Goal: Task Accomplishment & Management: Manage account settings

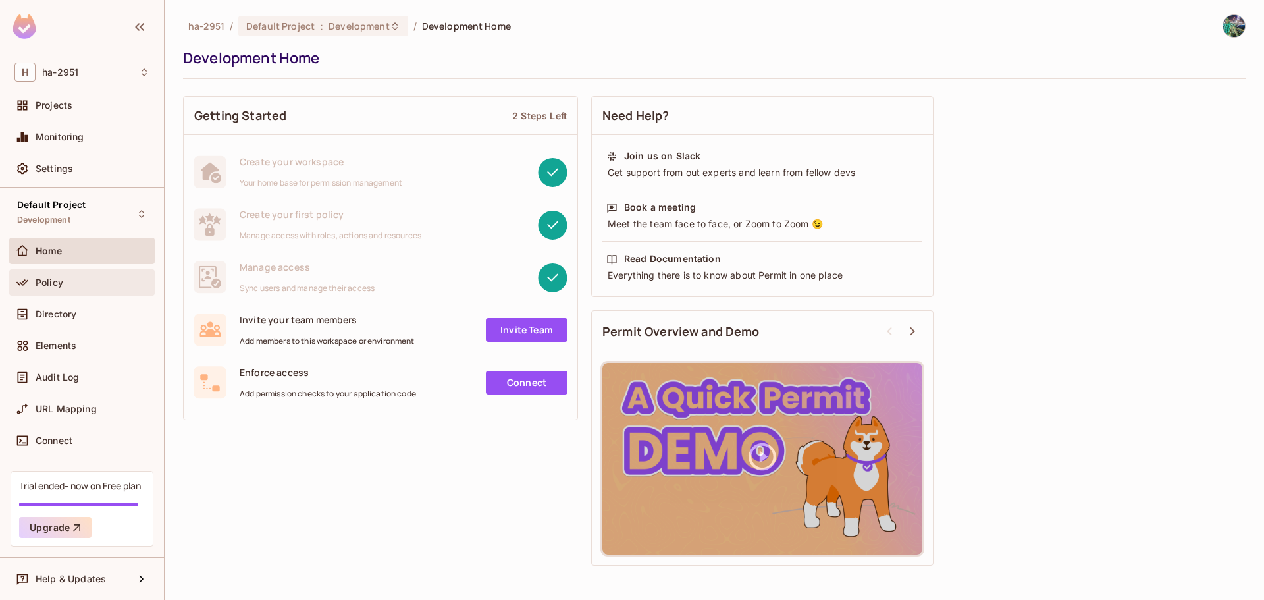
click at [48, 277] on span "Policy" at bounding box center [50, 282] width 28 height 11
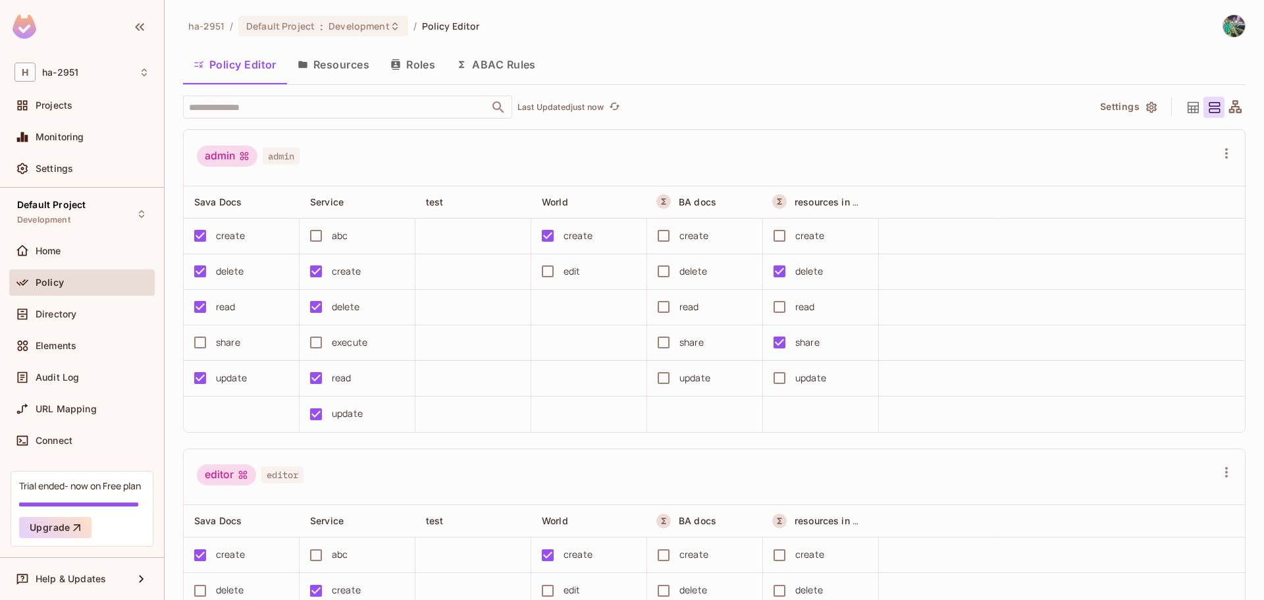
click at [413, 68] on button "Roles" at bounding box center [413, 64] width 66 height 33
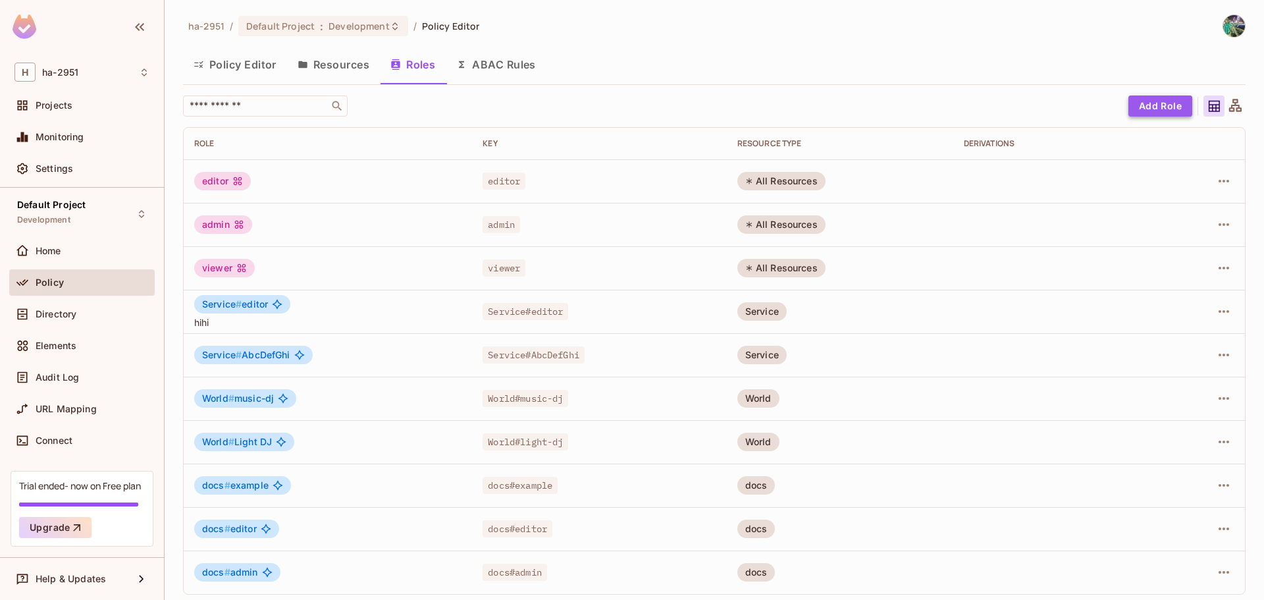
click at [1160, 103] on button "Add Role" at bounding box center [1161, 105] width 64 height 21
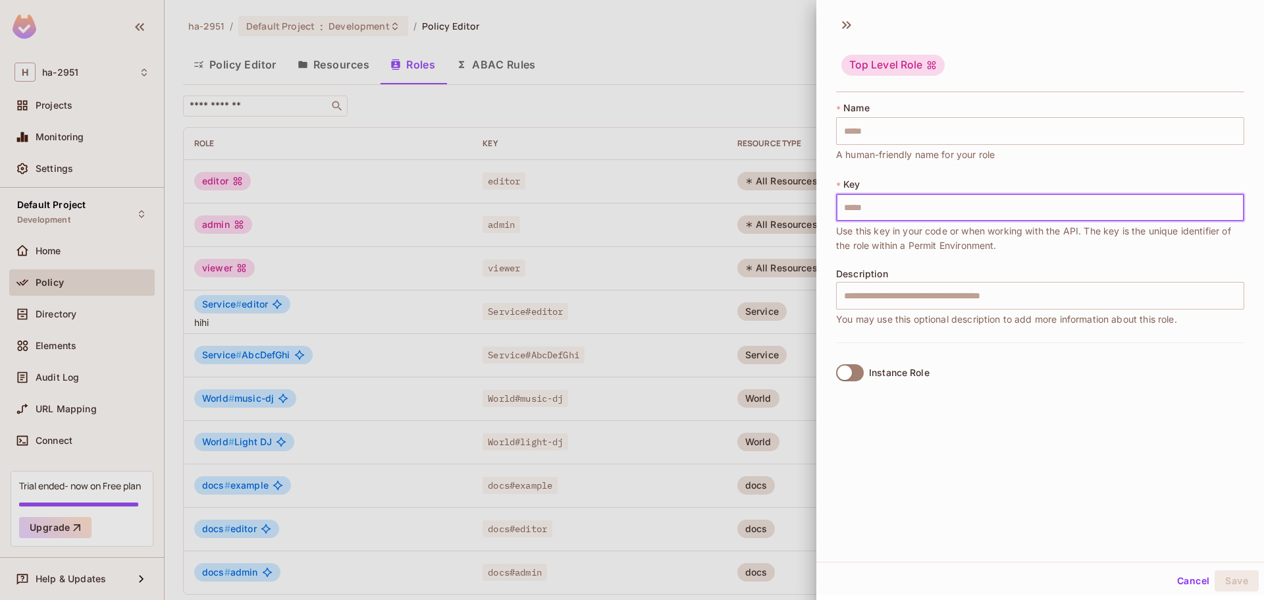
click at [900, 208] on input "text" at bounding box center [1040, 208] width 408 height 28
click at [881, 300] on div "Description ​ You may use this optional description to add more information abo…" at bounding box center [1040, 298] width 408 height 58
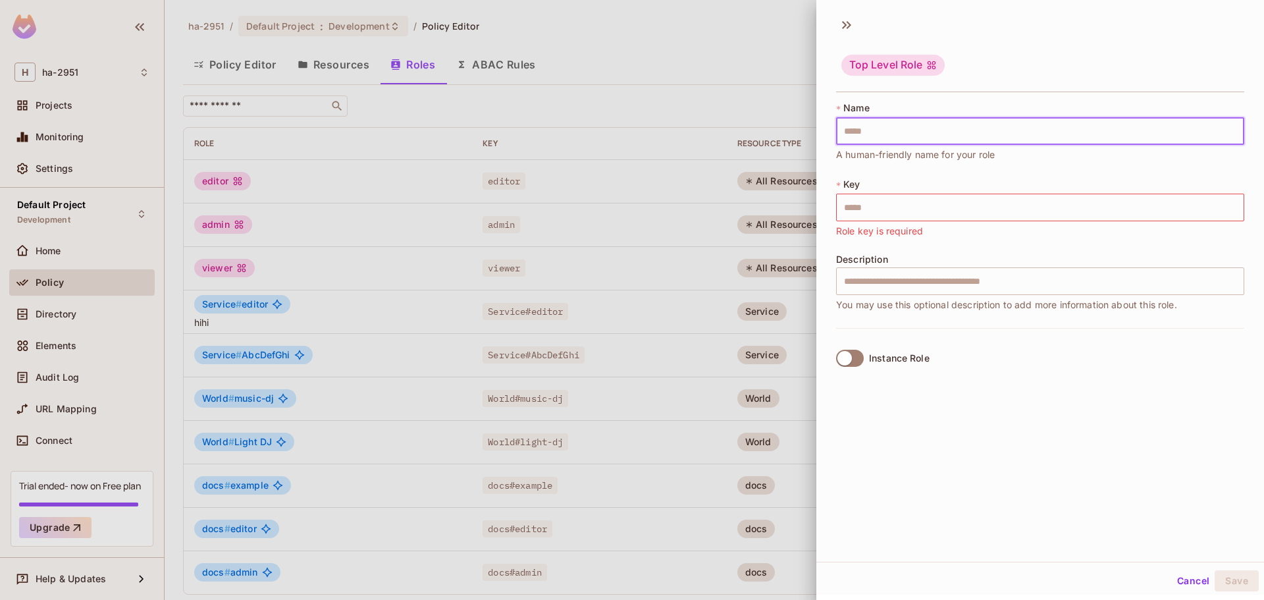
click at [917, 137] on input "text" at bounding box center [1040, 131] width 408 height 28
click at [877, 181] on div "* Key ​ Role key is required" at bounding box center [1040, 208] width 408 height 61
click at [886, 132] on input "text" at bounding box center [1040, 131] width 408 height 28
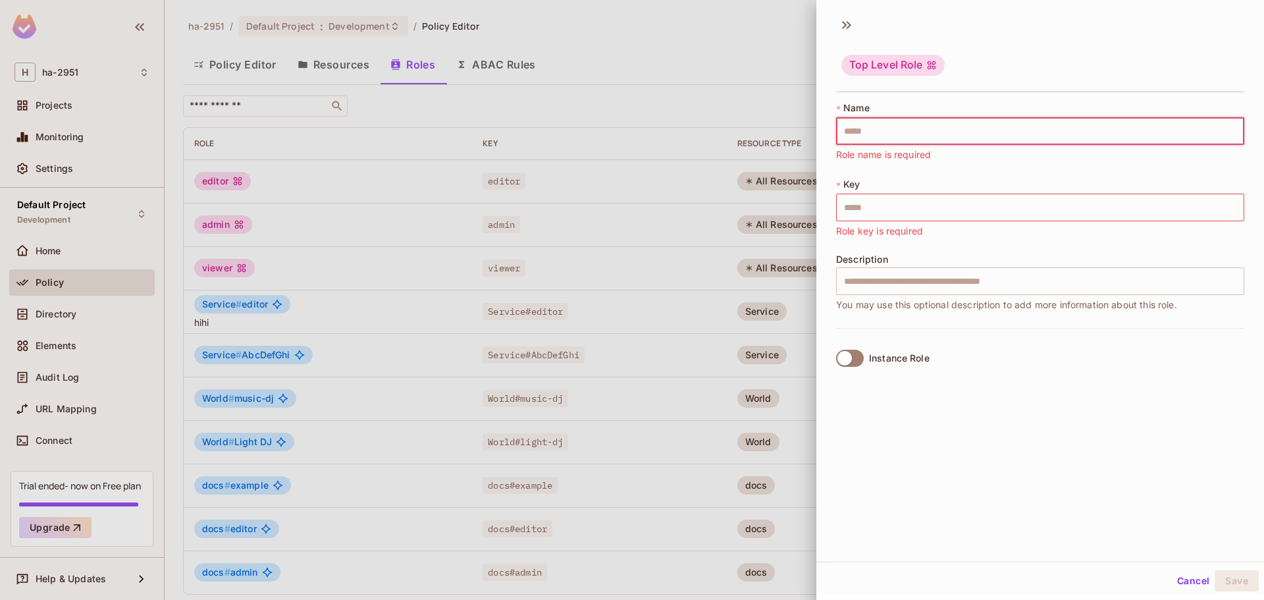
click at [869, 169] on div "* Name ​ Role name is required * Key ​ Role key is required Description ​ You m…" at bounding box center [1040, 214] width 408 height 227
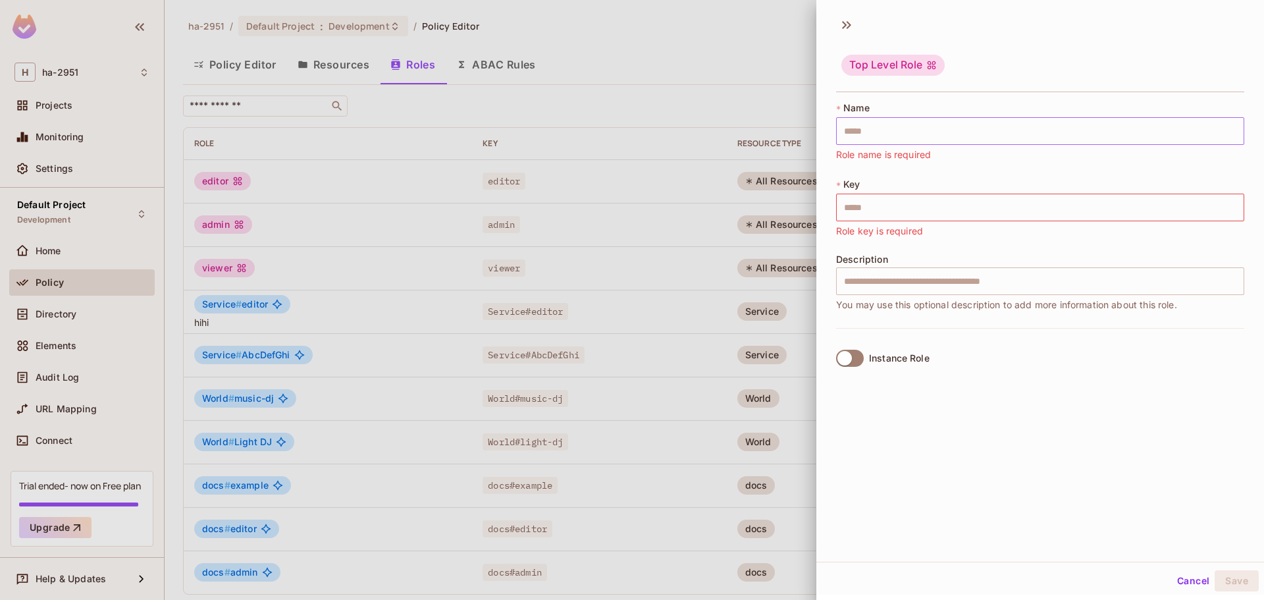
click at [868, 140] on input "text" at bounding box center [1040, 131] width 408 height 28
click at [869, 171] on div "* Name ​ Role name is required * Key ​ Role key is required Description ​ You m…" at bounding box center [1040, 214] width 408 height 227
click at [867, 218] on input "text" at bounding box center [1040, 208] width 408 height 28
click at [875, 276] on input "text" at bounding box center [1040, 281] width 408 height 28
drag, startPoint x: 870, startPoint y: 249, endPoint x: 871, endPoint y: 237, distance: 11.9
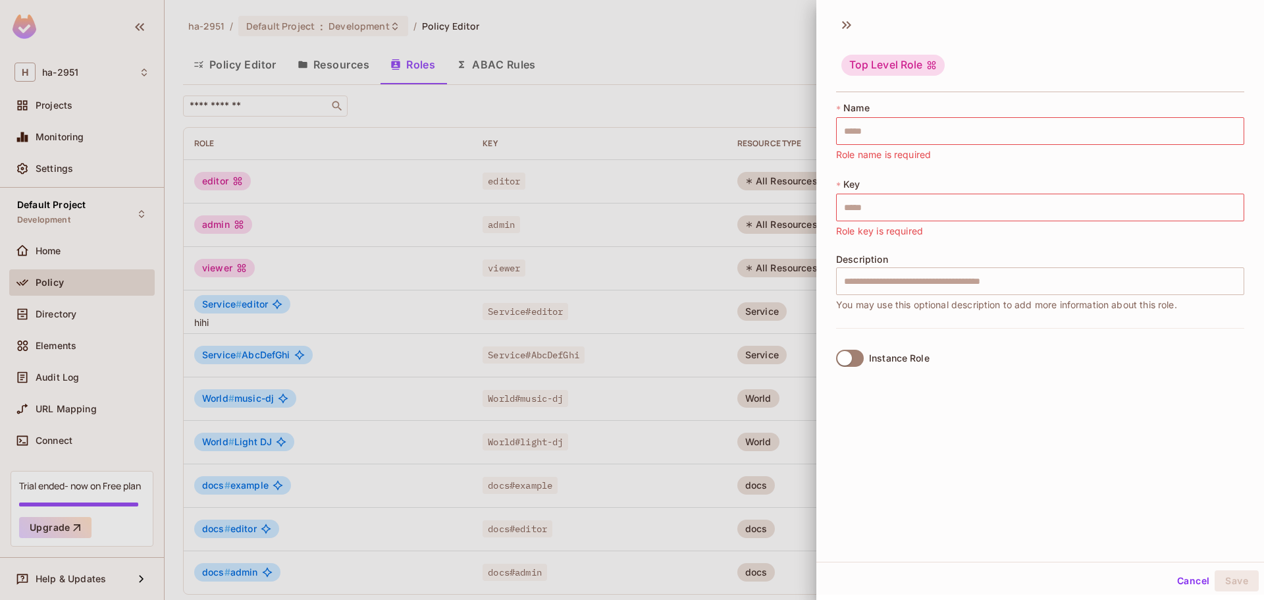
click at [870, 248] on div "* Name ​ Role name is required * Key ​ Role key is required Description ​ You m…" at bounding box center [1040, 214] width 408 height 227
click at [876, 189] on div "* Key ​ Role key is required" at bounding box center [1040, 208] width 408 height 61
click at [880, 139] on input "text" at bounding box center [1040, 131] width 408 height 28
drag, startPoint x: 877, startPoint y: 204, endPoint x: 874, endPoint y: 178, distance: 25.8
click at [877, 203] on input "text" at bounding box center [1040, 208] width 408 height 28
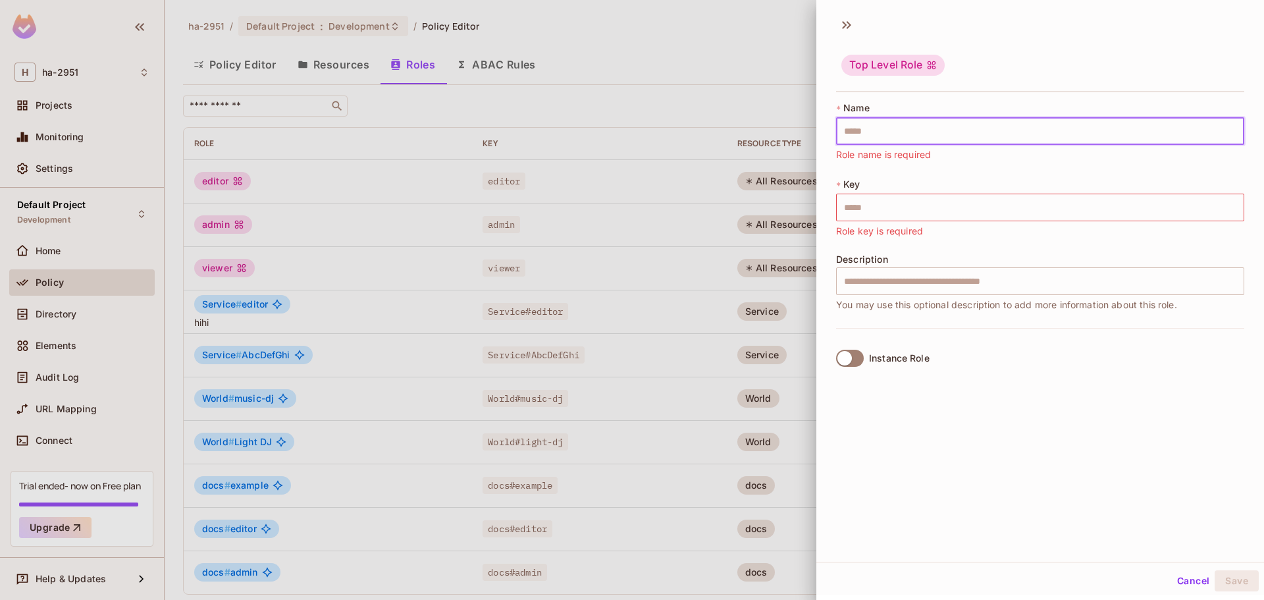
click at [870, 140] on input "text" at bounding box center [1040, 131] width 408 height 28
click at [865, 159] on span "Role name is required" at bounding box center [883, 155] width 95 height 14
click at [690, 36] on div at bounding box center [632, 300] width 1264 height 600
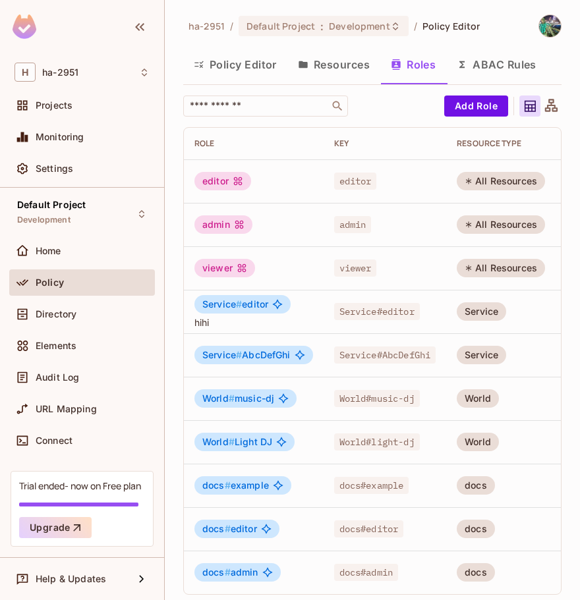
click at [214, 65] on button "Policy Editor" at bounding box center [235, 64] width 104 height 33
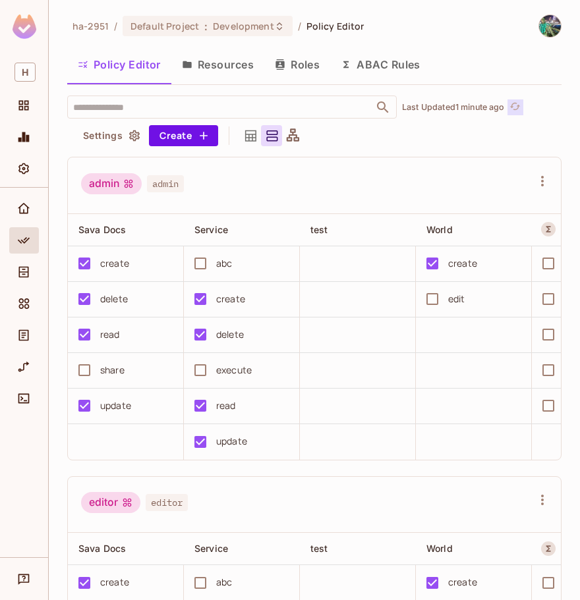
click at [518, 103] on icon "refresh" at bounding box center [514, 106] width 11 height 11
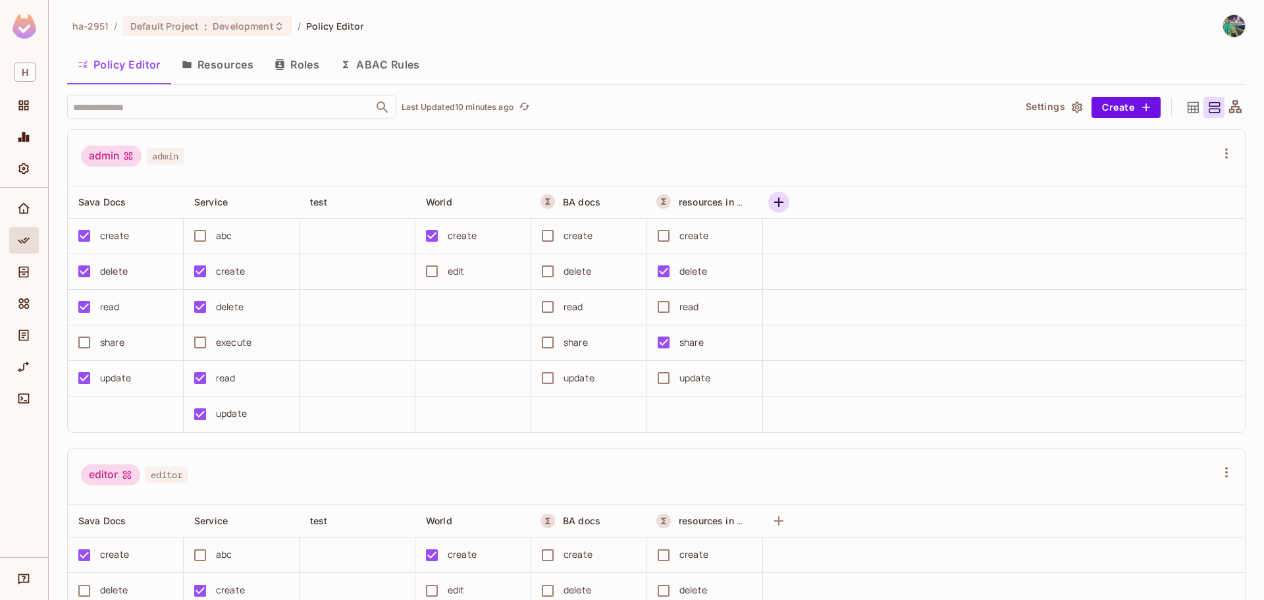
click at [786, 209] on icon "button" at bounding box center [779, 202] width 16 height 16
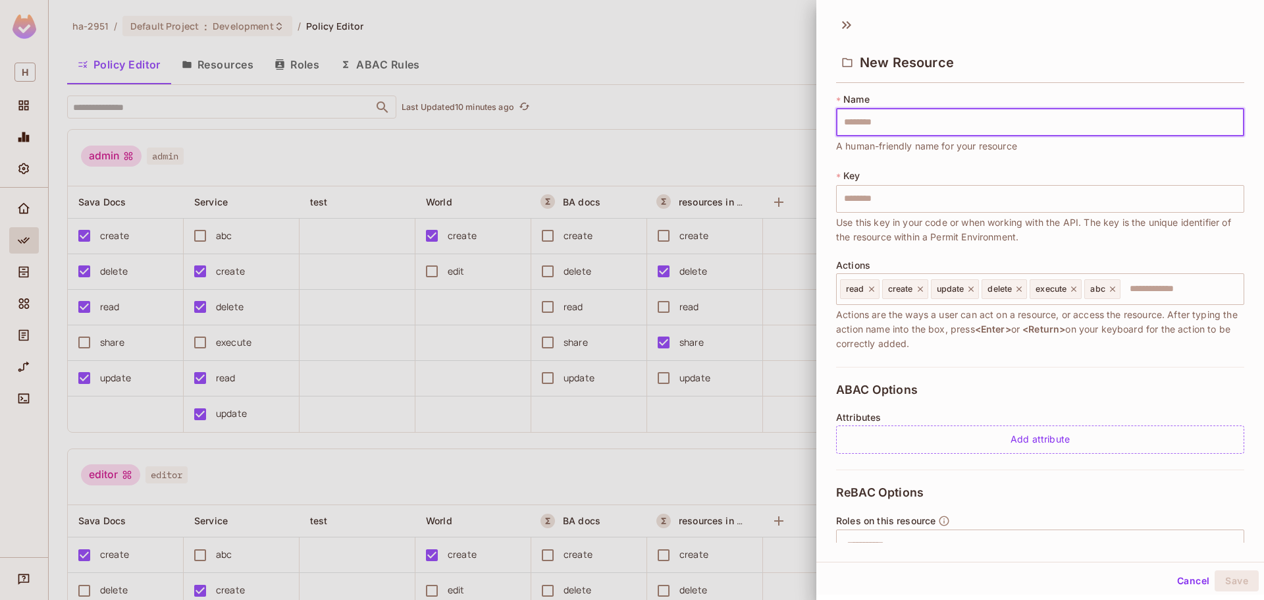
scroll to position [124, 0]
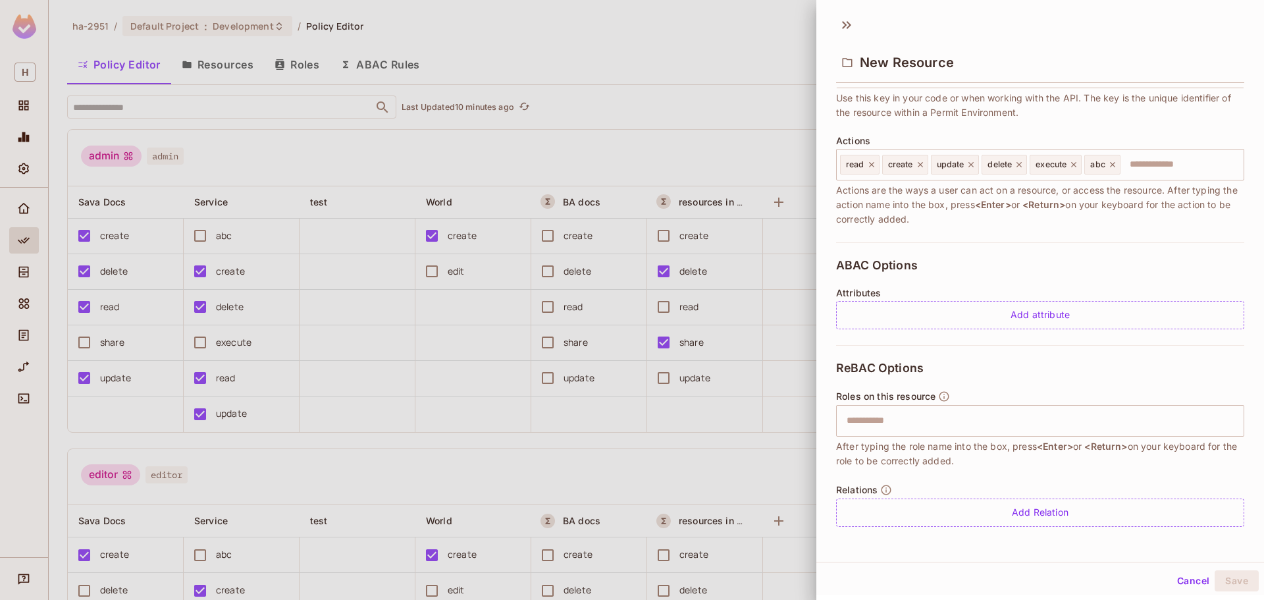
click at [277, 423] on div at bounding box center [632, 300] width 1264 height 600
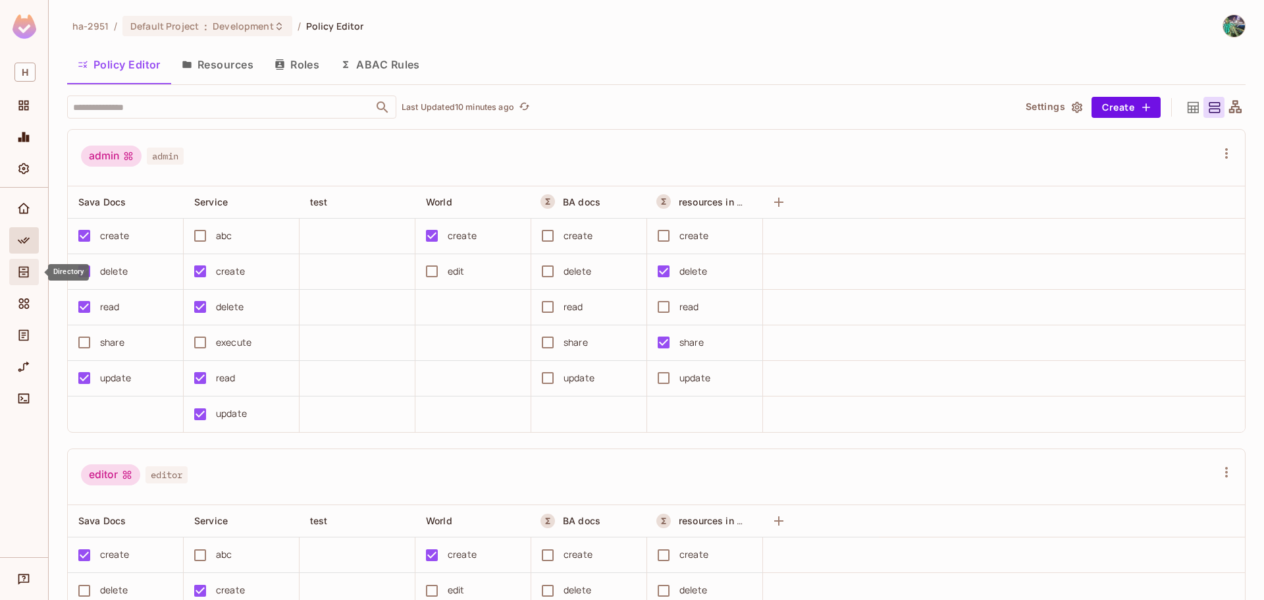
click at [27, 278] on icon "Directory" at bounding box center [23, 271] width 13 height 13
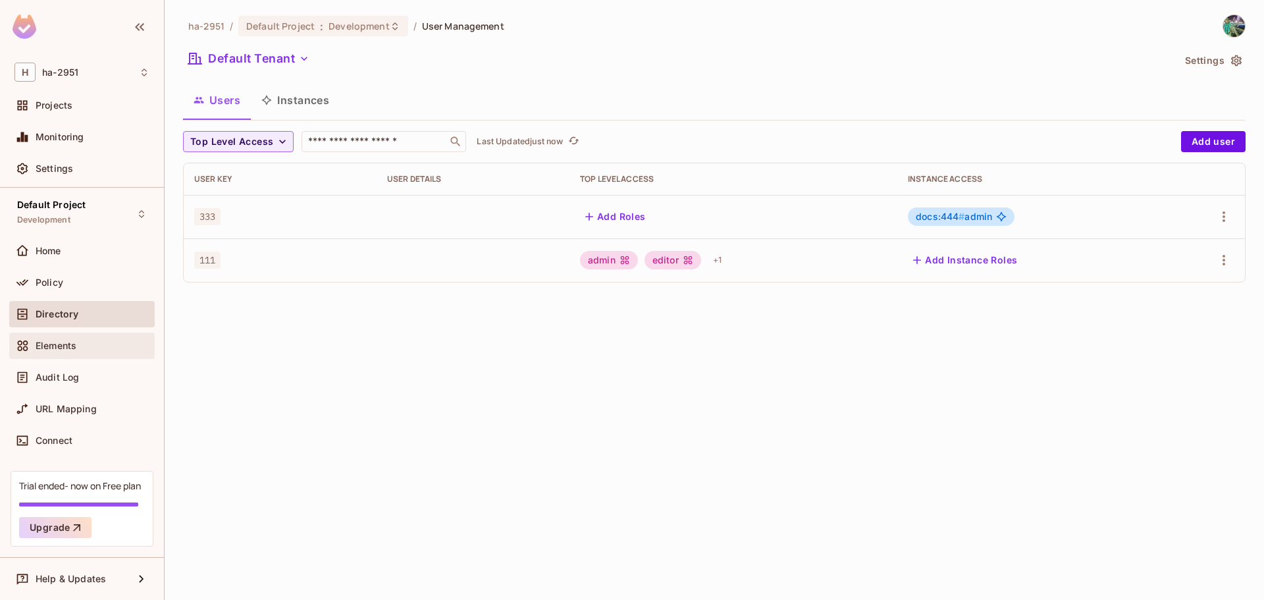
click at [65, 348] on span "Elements" at bounding box center [56, 345] width 41 height 11
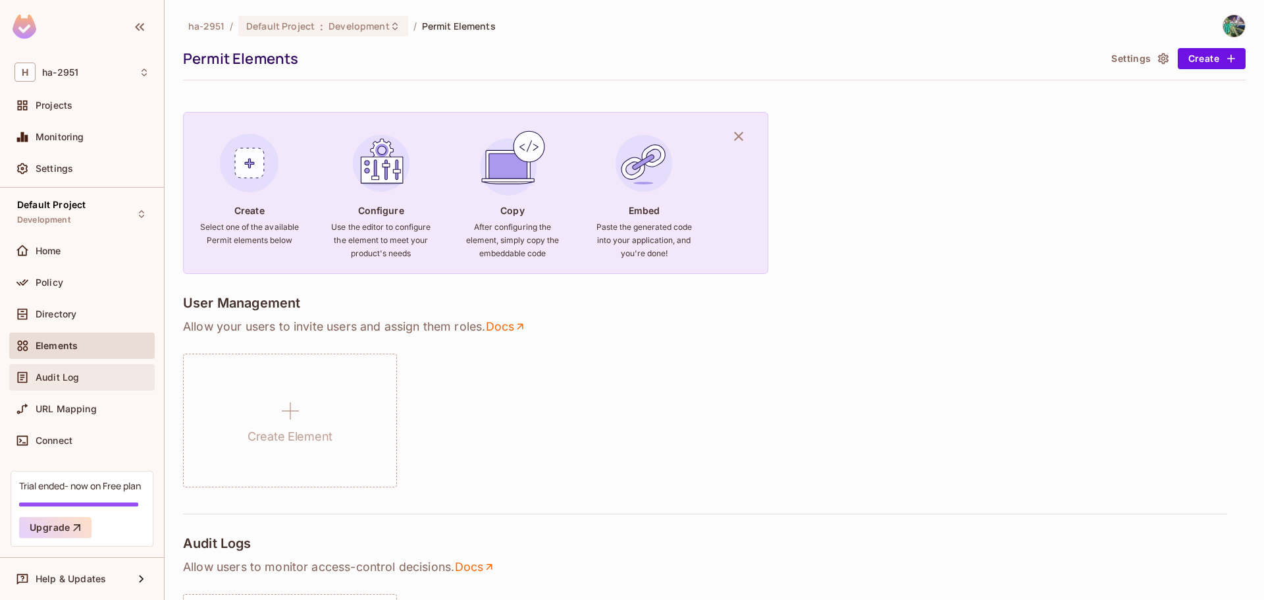
click at [63, 378] on span "Audit Log" at bounding box center [57, 377] width 43 height 11
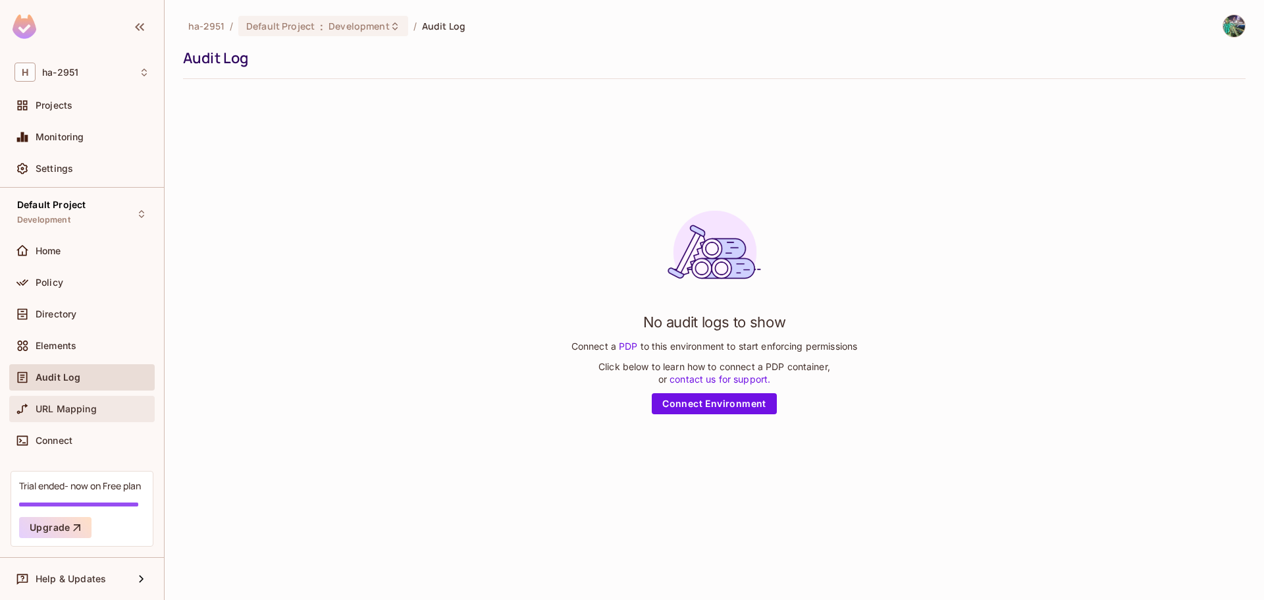
click at [80, 413] on span "URL Mapping" at bounding box center [66, 409] width 61 height 11
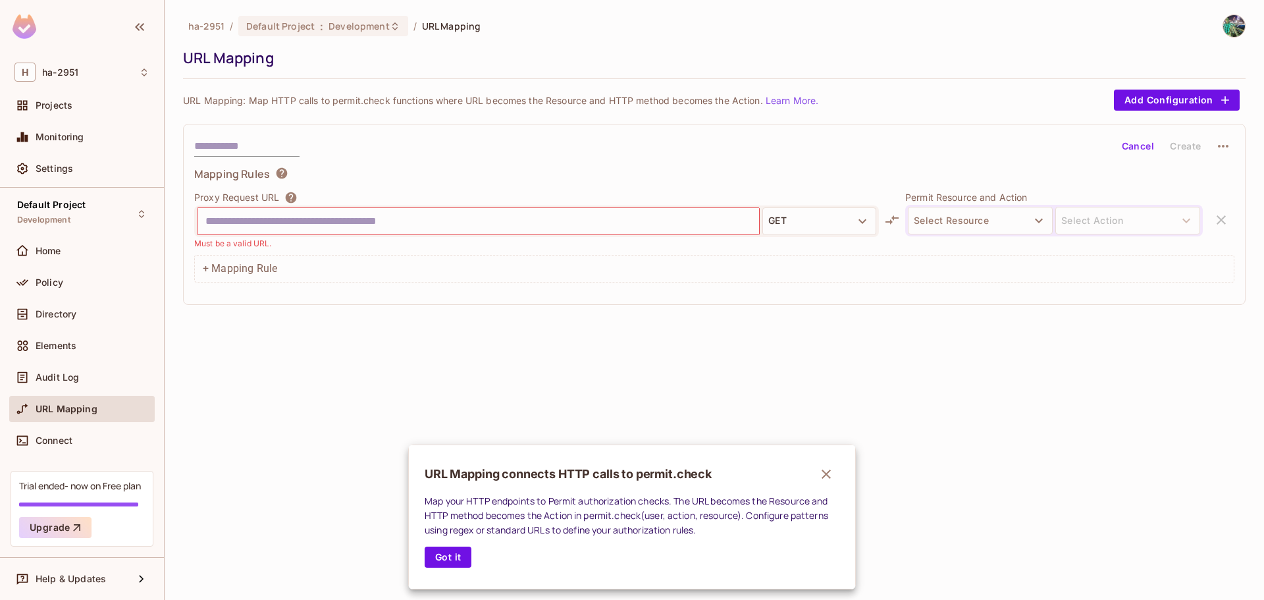
click at [90, 429] on div at bounding box center [632, 300] width 1264 height 600
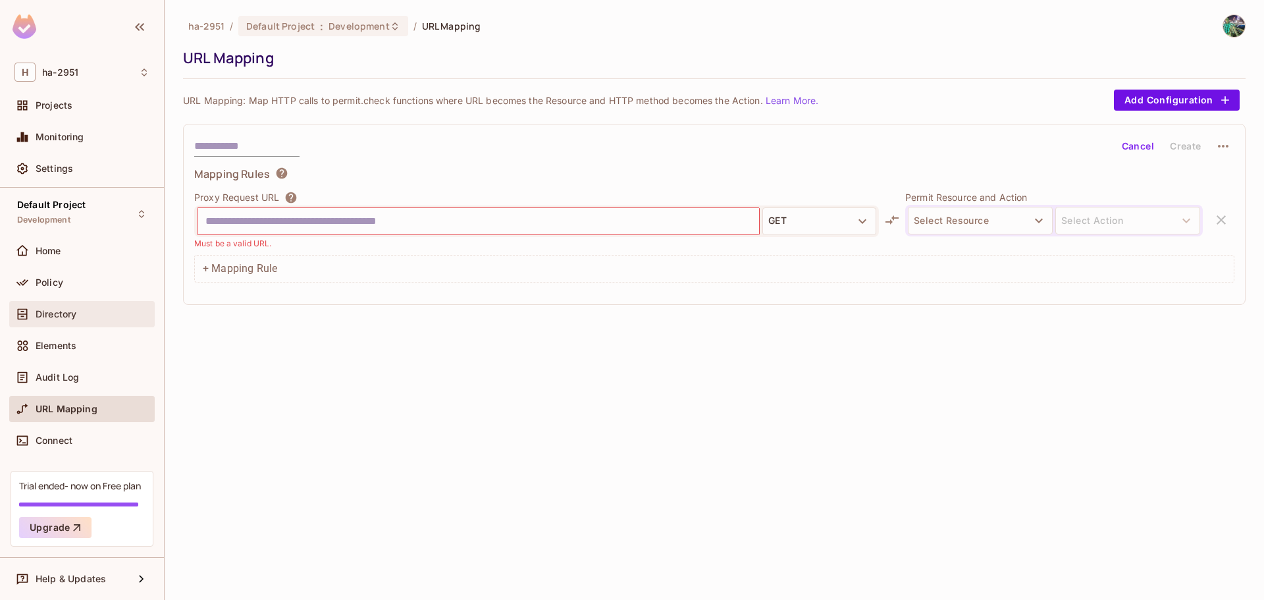
click at [95, 317] on div "Directory" at bounding box center [93, 314] width 114 height 11
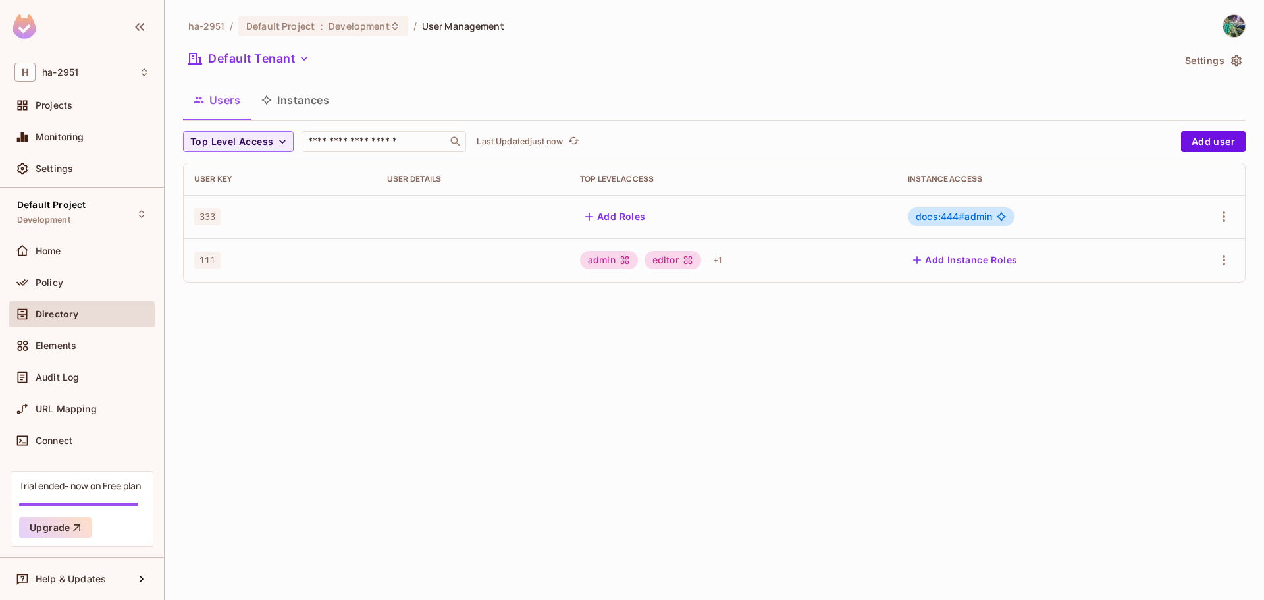
click at [996, 222] on div "docs:444 # admin" at bounding box center [961, 216] width 107 height 18
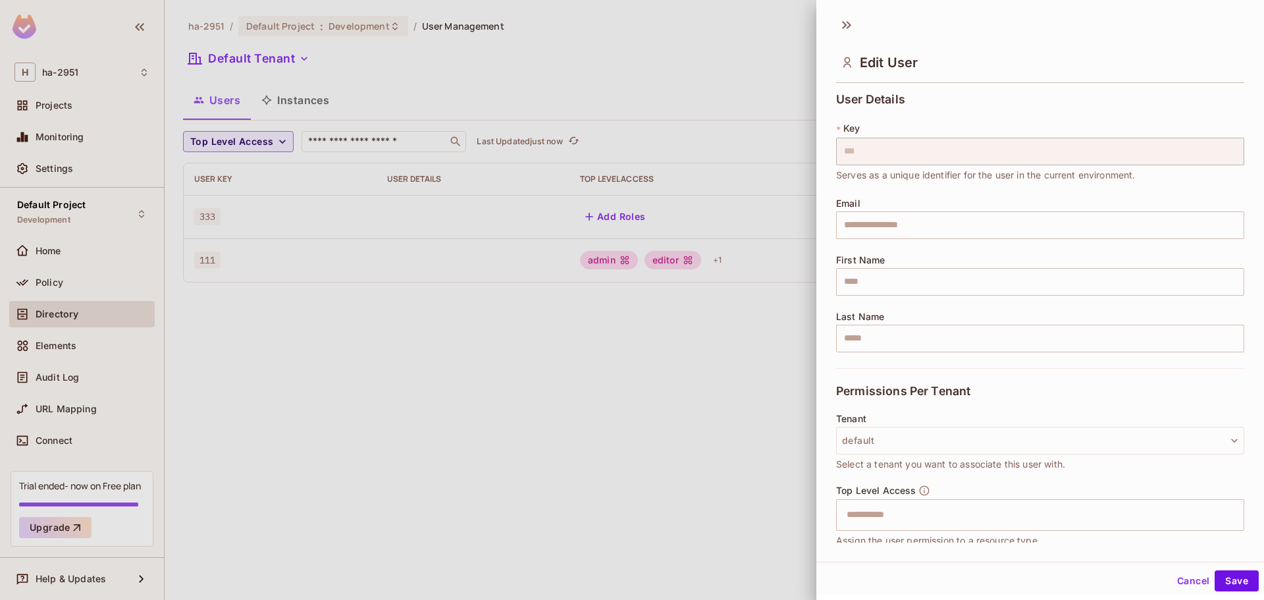
click at [703, 352] on div at bounding box center [632, 300] width 1264 height 600
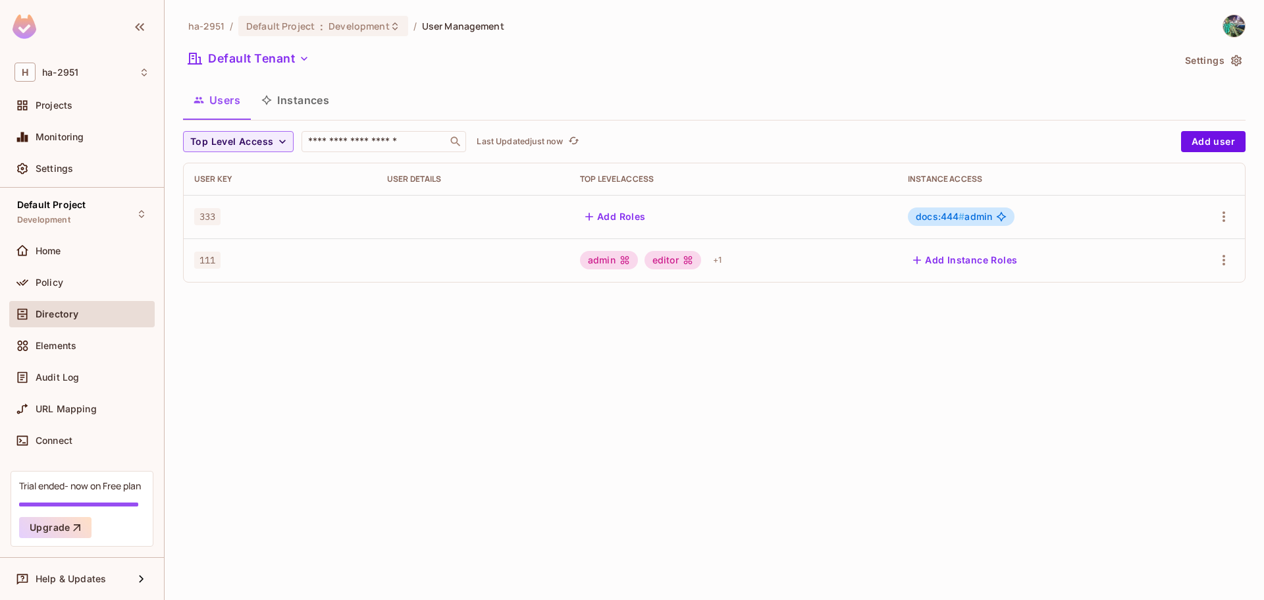
click at [1205, 129] on div "ha-2951 / Default Project : Development / User Management Default Tenant Settin…" at bounding box center [714, 153] width 1063 height 279
click at [1211, 138] on button "Add user" at bounding box center [1213, 141] width 65 height 21
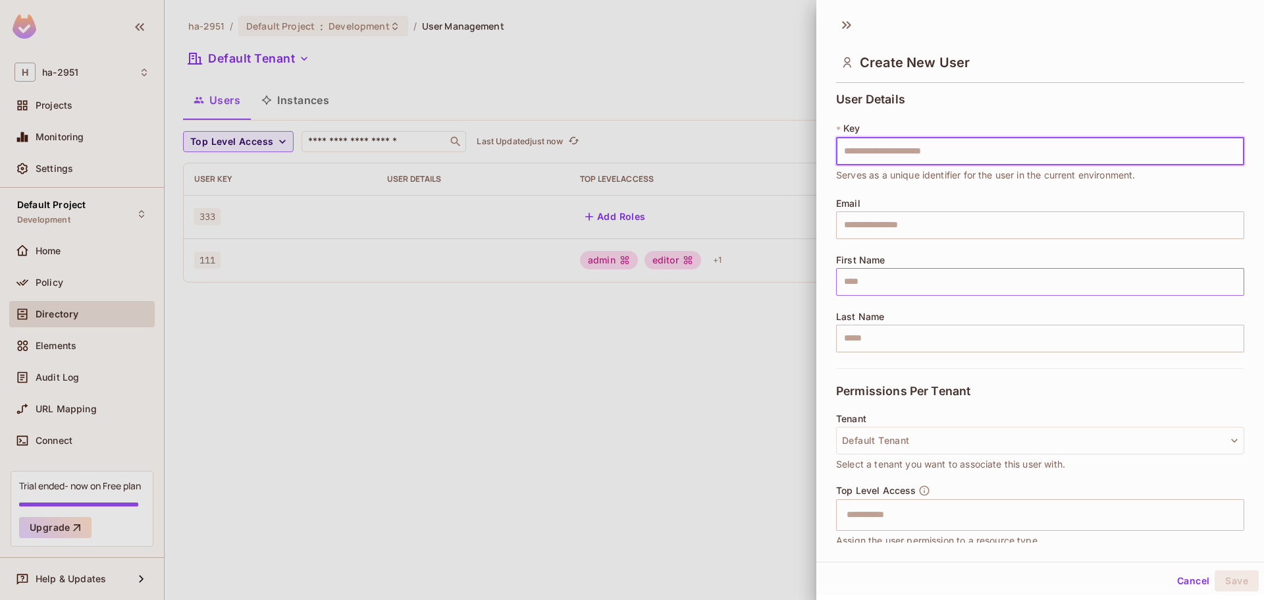
scroll to position [101, 0]
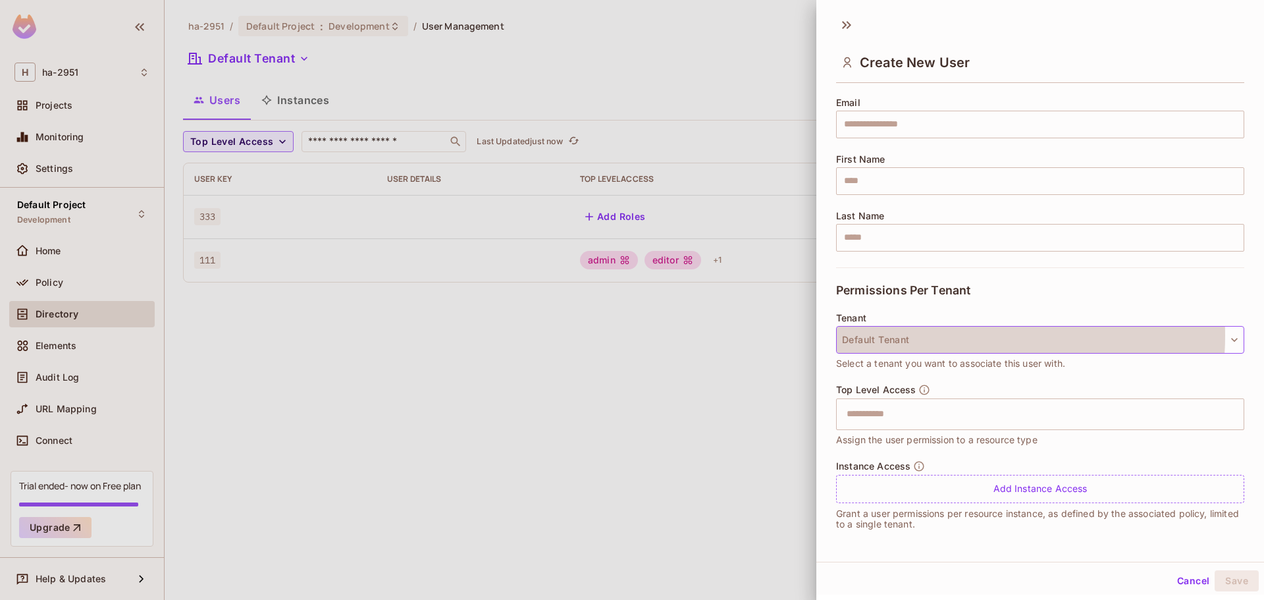
click at [959, 336] on button "Default Tenant" at bounding box center [1040, 340] width 408 height 28
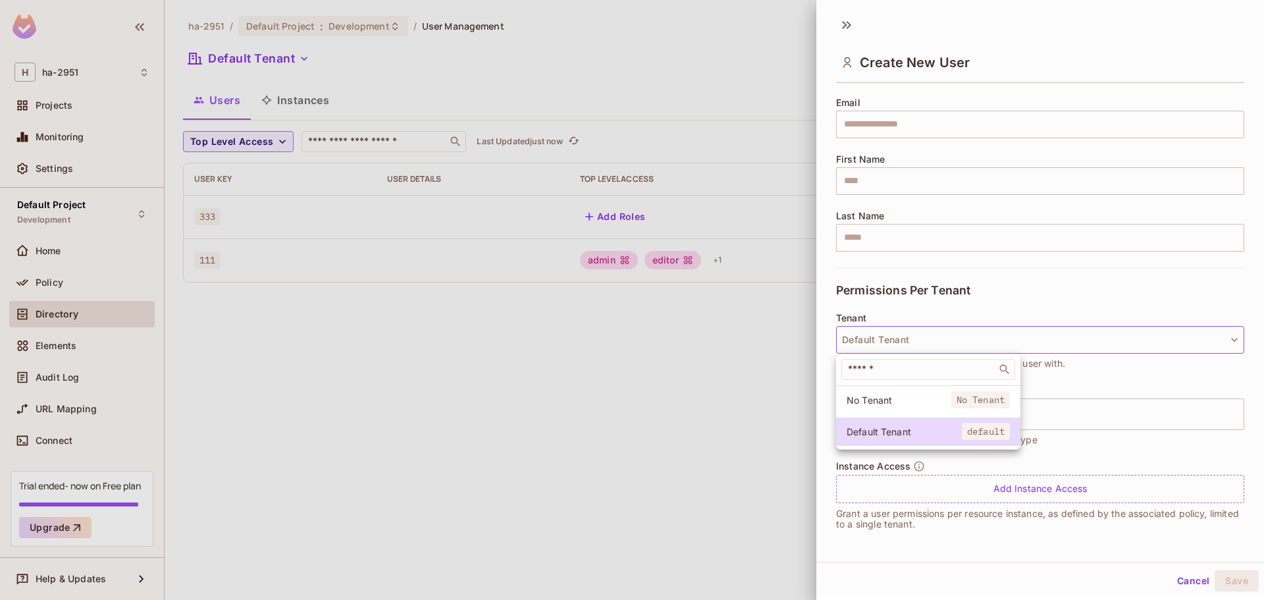
click at [1004, 298] on div at bounding box center [632, 300] width 1264 height 600
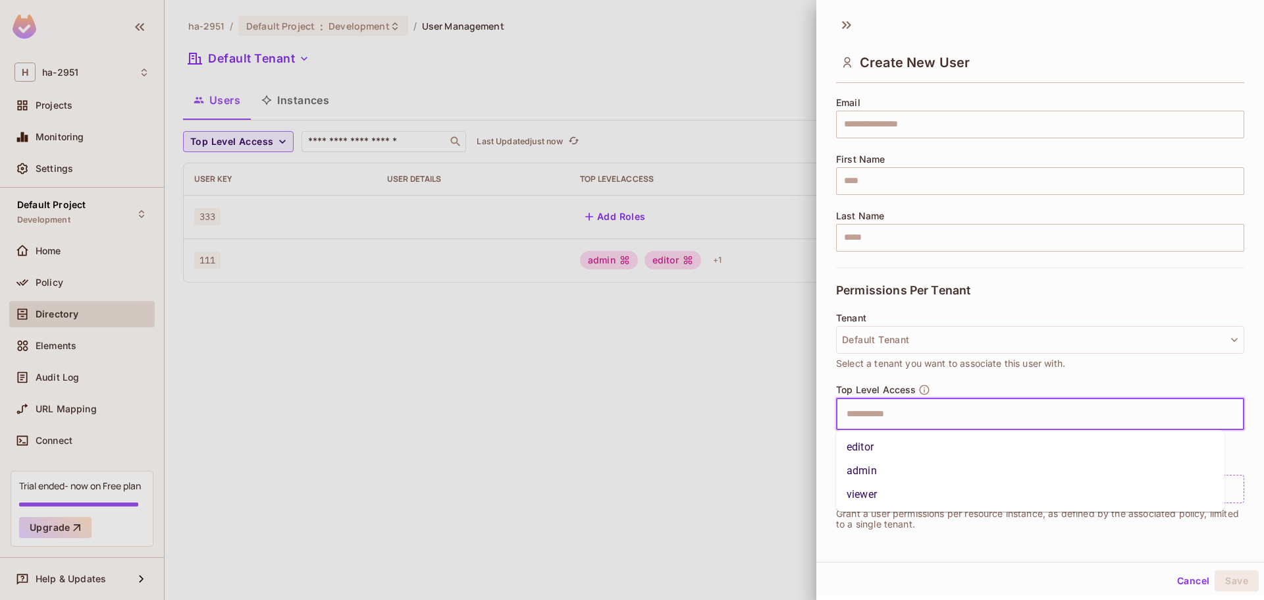
click at [927, 407] on input "text" at bounding box center [1029, 414] width 380 height 26
click at [900, 455] on li "editor" at bounding box center [1030, 447] width 389 height 24
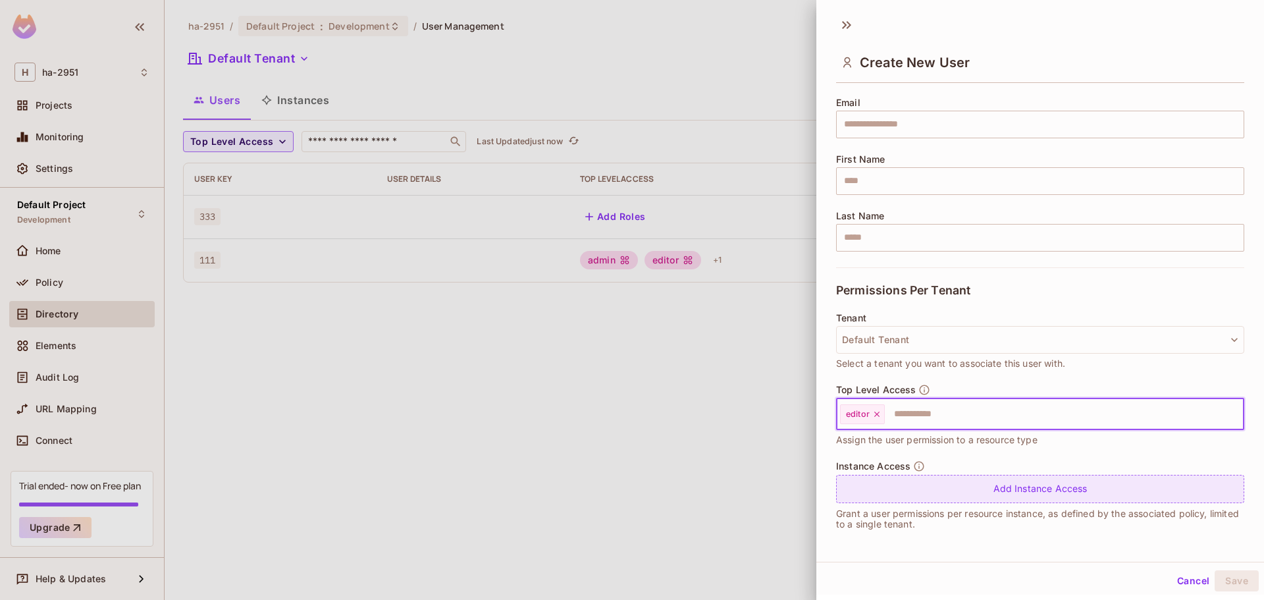
click at [894, 485] on div "Add Instance Access" at bounding box center [1040, 489] width 408 height 28
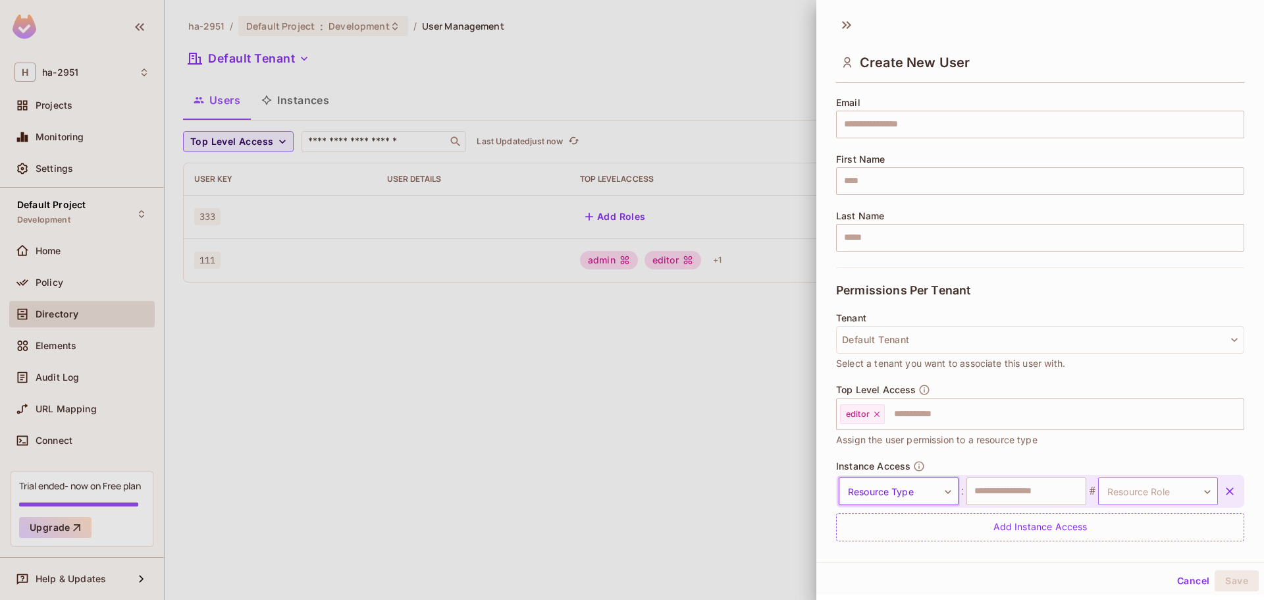
click at [1160, 486] on body "H ha-2951 Projects Monitoring Settings Default Project Development Home Policy …" at bounding box center [632, 300] width 1264 height 600
click at [894, 491] on div at bounding box center [632, 300] width 1264 height 600
click at [932, 494] on body "H ha-2951 Projects Monitoring Settings Default Project Development Home Policy …" at bounding box center [632, 300] width 1264 height 600
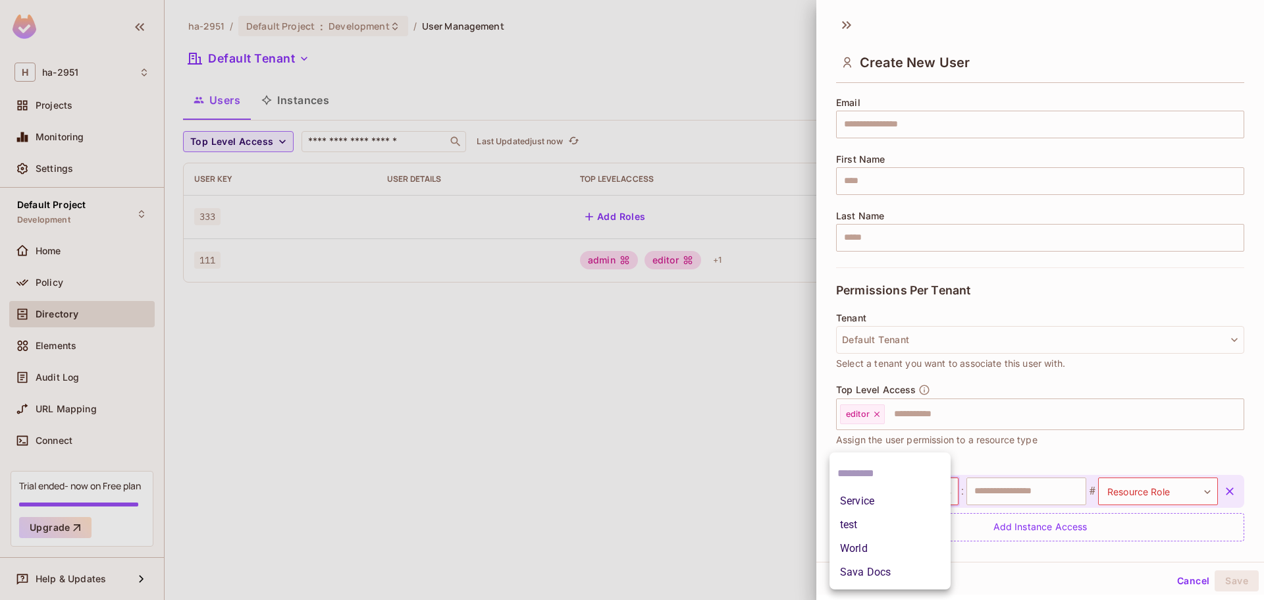
click at [1091, 459] on div at bounding box center [632, 300] width 1264 height 600
click at [931, 488] on body "H ha-2951 Projects Monitoring Settings Default Project Development Home Policy …" at bounding box center [632, 300] width 1264 height 600
click at [915, 504] on li "Service" at bounding box center [890, 501] width 121 height 24
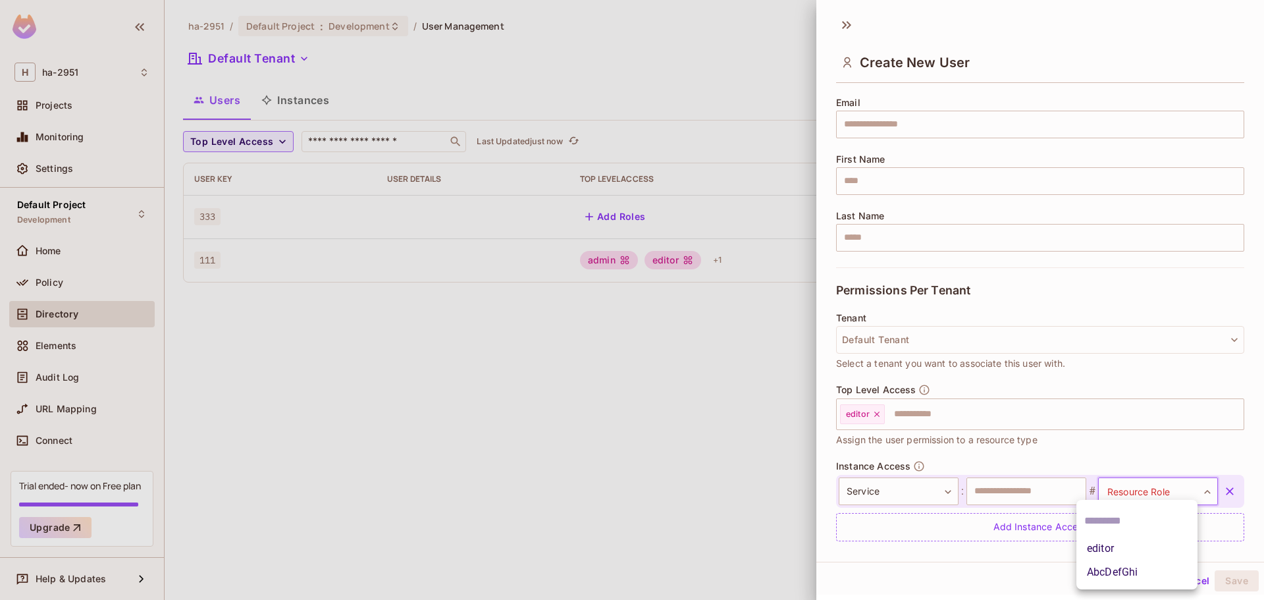
click at [1136, 490] on body "H ha-2951 Projects Monitoring Settings Default Project Development Home Policy …" at bounding box center [632, 300] width 1264 height 600
click at [1097, 550] on li "editor" at bounding box center [1137, 549] width 121 height 24
type input "******"
click at [1040, 491] on input "text" at bounding box center [1027, 491] width 120 height 28
type input "*"
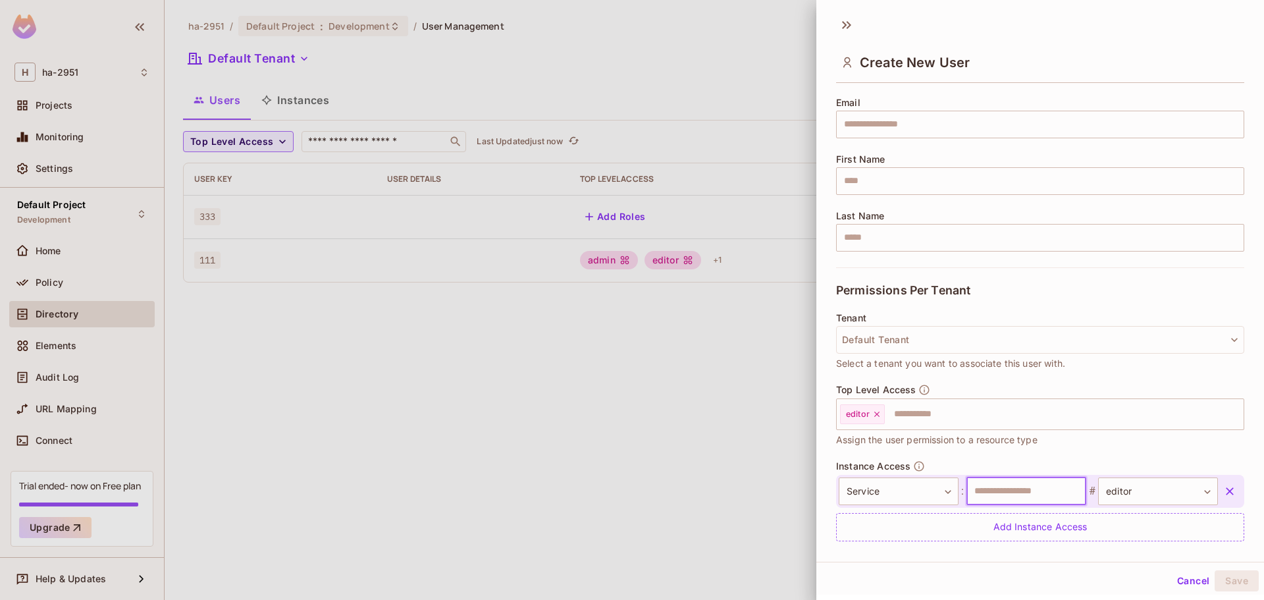
type input "*"
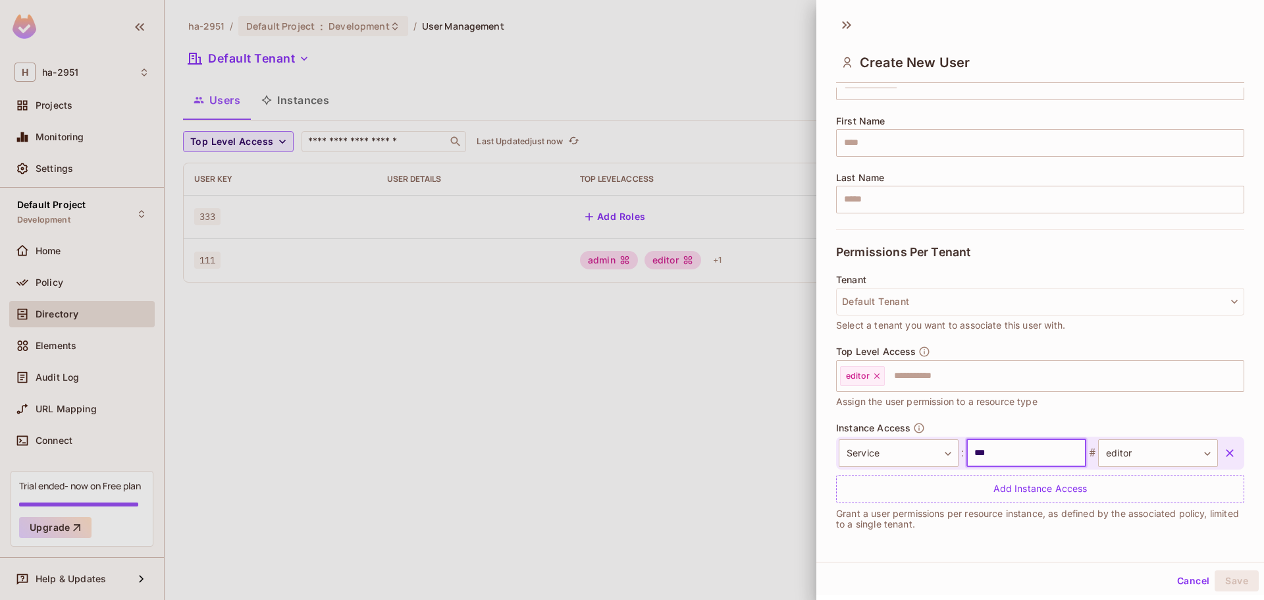
scroll to position [0, 0]
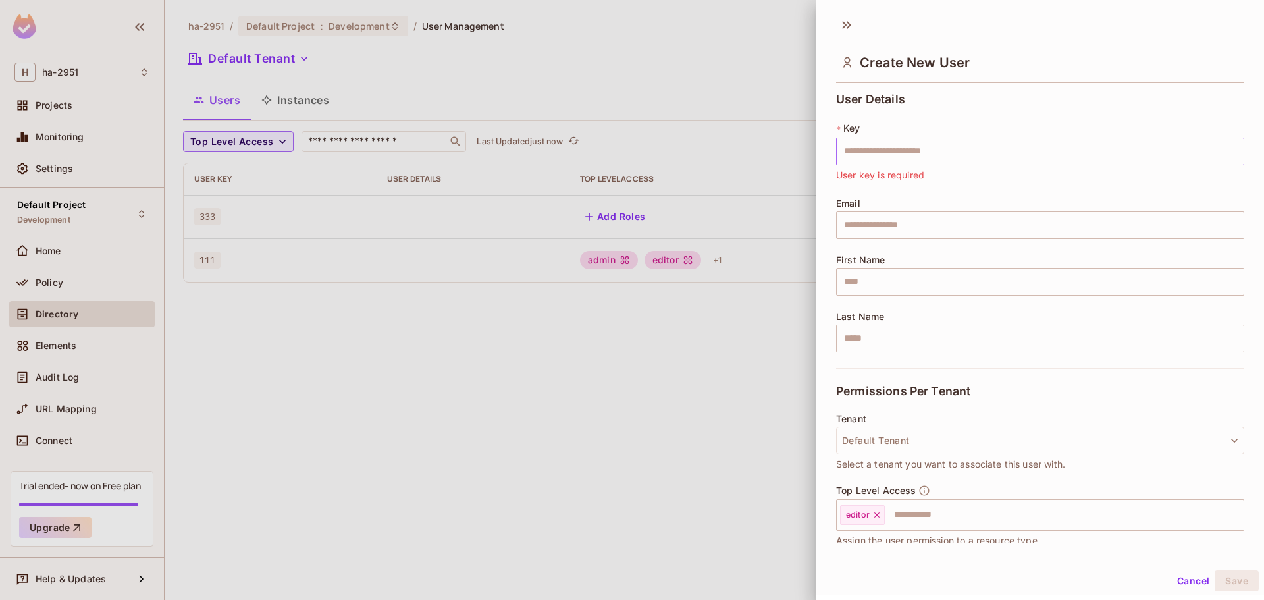
type input "***"
click at [920, 150] on input "text" at bounding box center [1040, 152] width 408 height 28
type input "*"
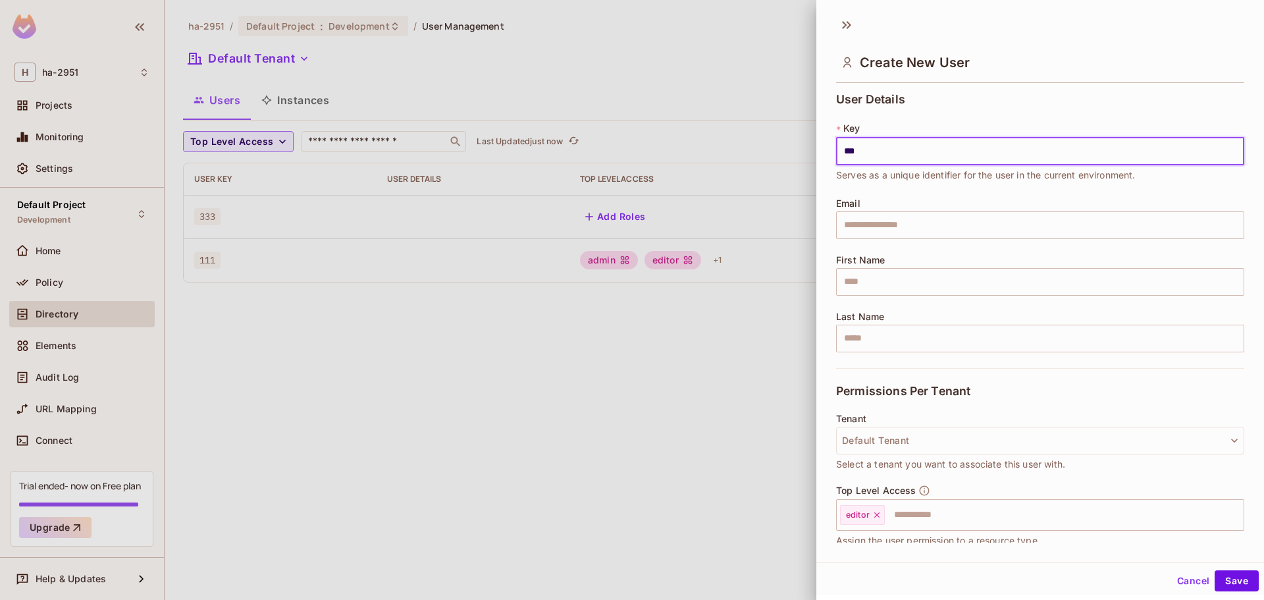
scroll to position [139, 0]
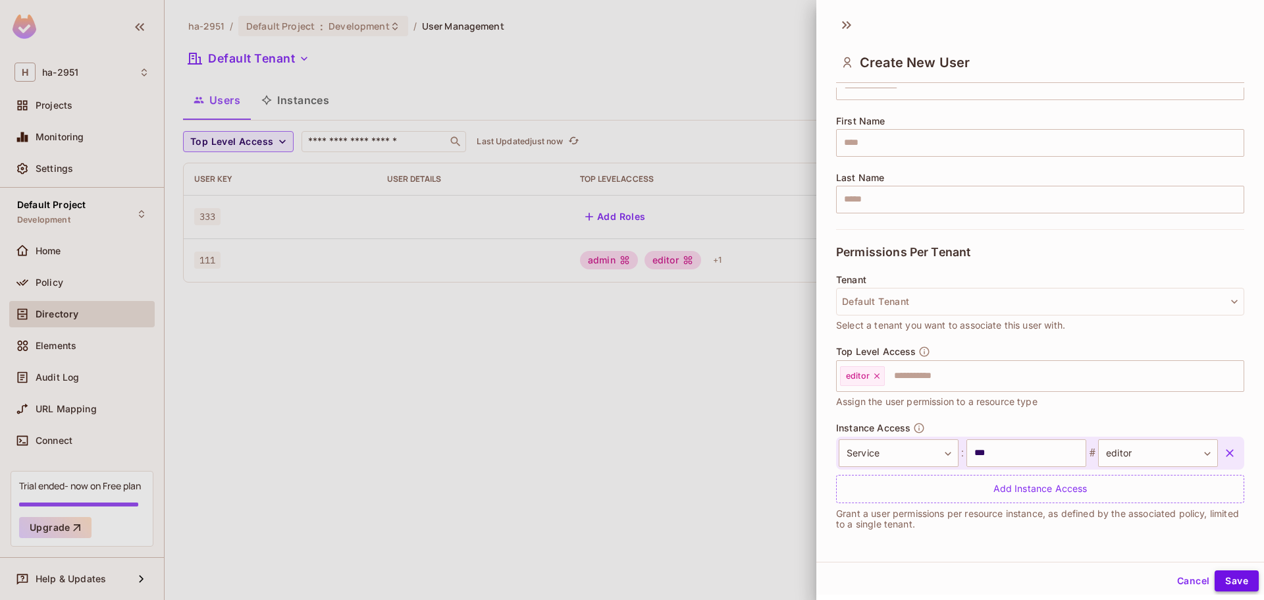
type input "***"
click at [1229, 589] on button "Save" at bounding box center [1237, 580] width 44 height 21
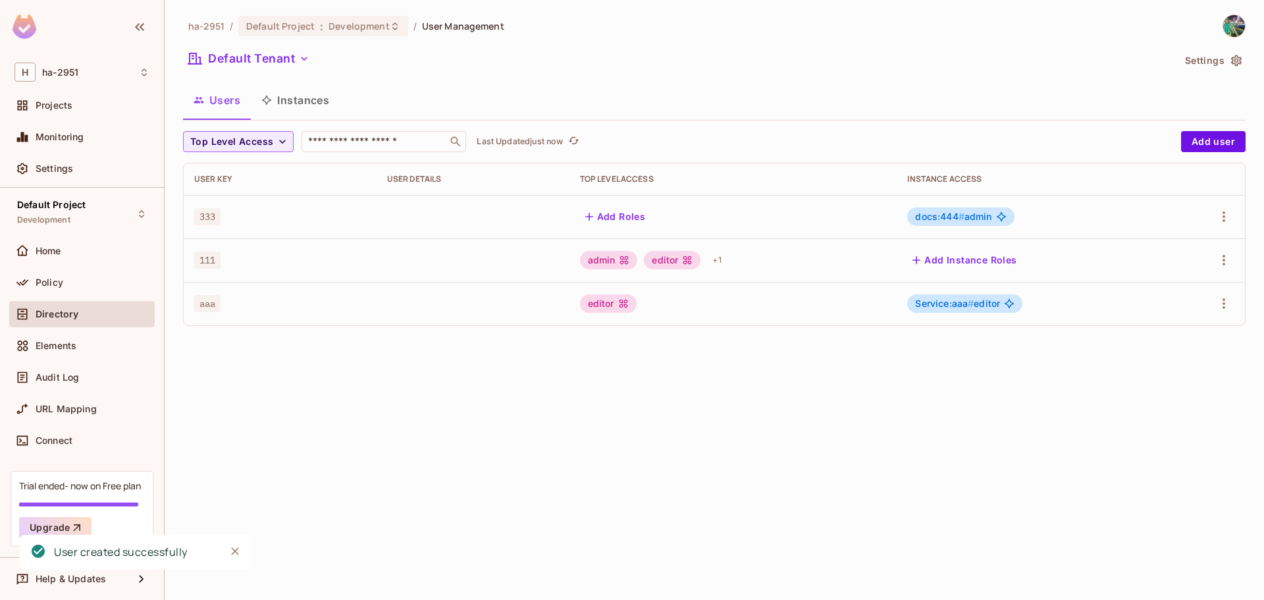
click at [1093, 305] on div "Service:aaa # editor" at bounding box center [1029, 303] width 245 height 18
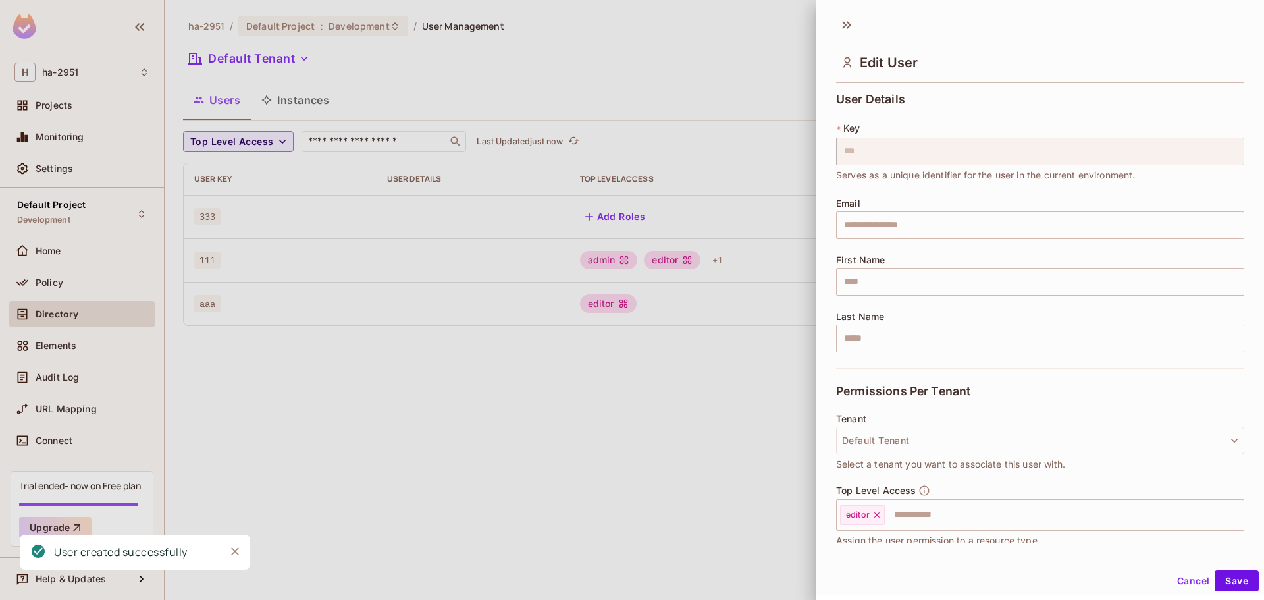
click at [1002, 304] on div "User Details * Key *** ​ Serves as a unique identifier for the user in the curr…" at bounding box center [1040, 230] width 408 height 275
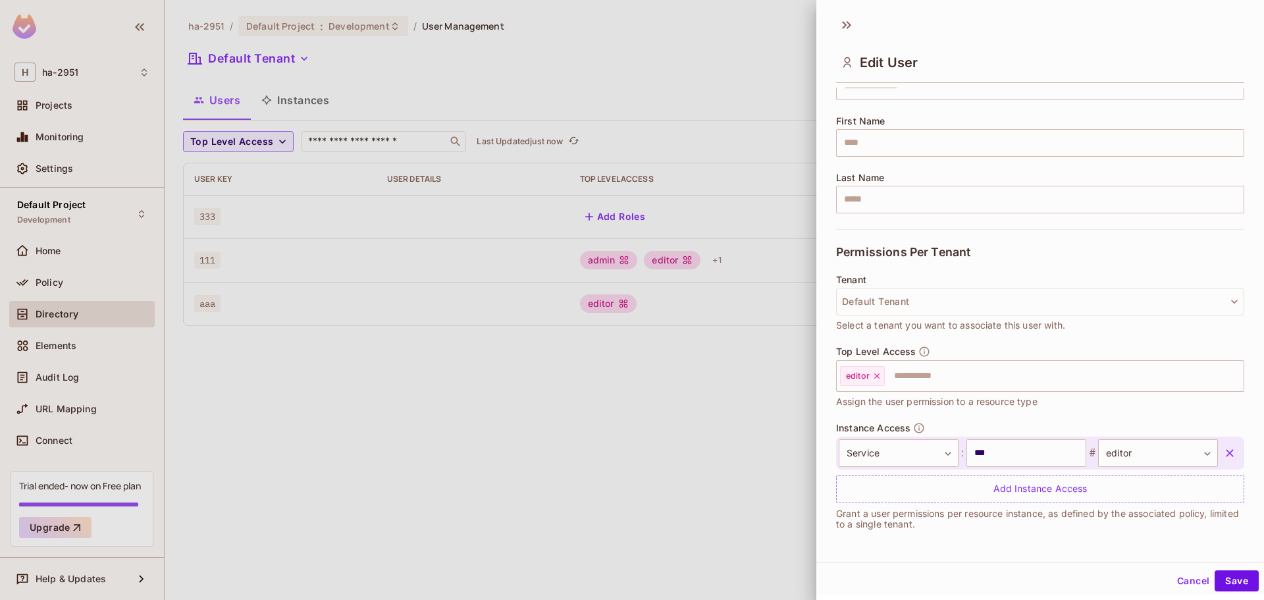
click at [836, 429] on div "User Details * Key *** ​ Serves as a unique identifier for the user in the curr…" at bounding box center [1041, 315] width 448 height 455
click at [761, 412] on div at bounding box center [632, 300] width 1264 height 600
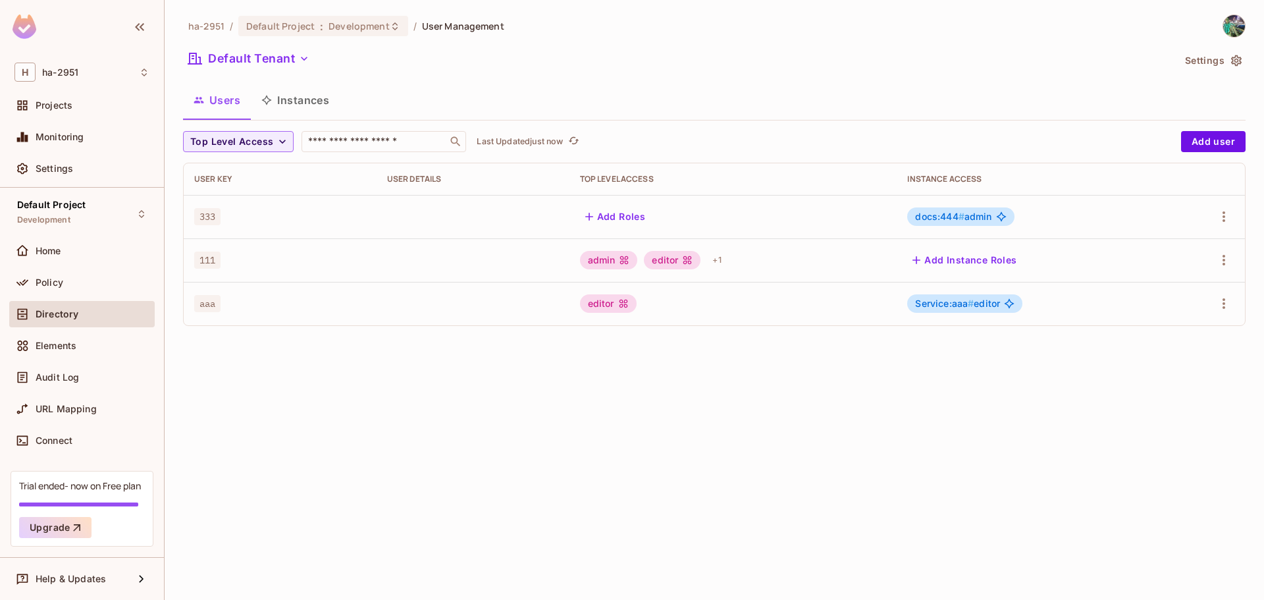
click at [299, 96] on button "Instances" at bounding box center [295, 100] width 89 height 33
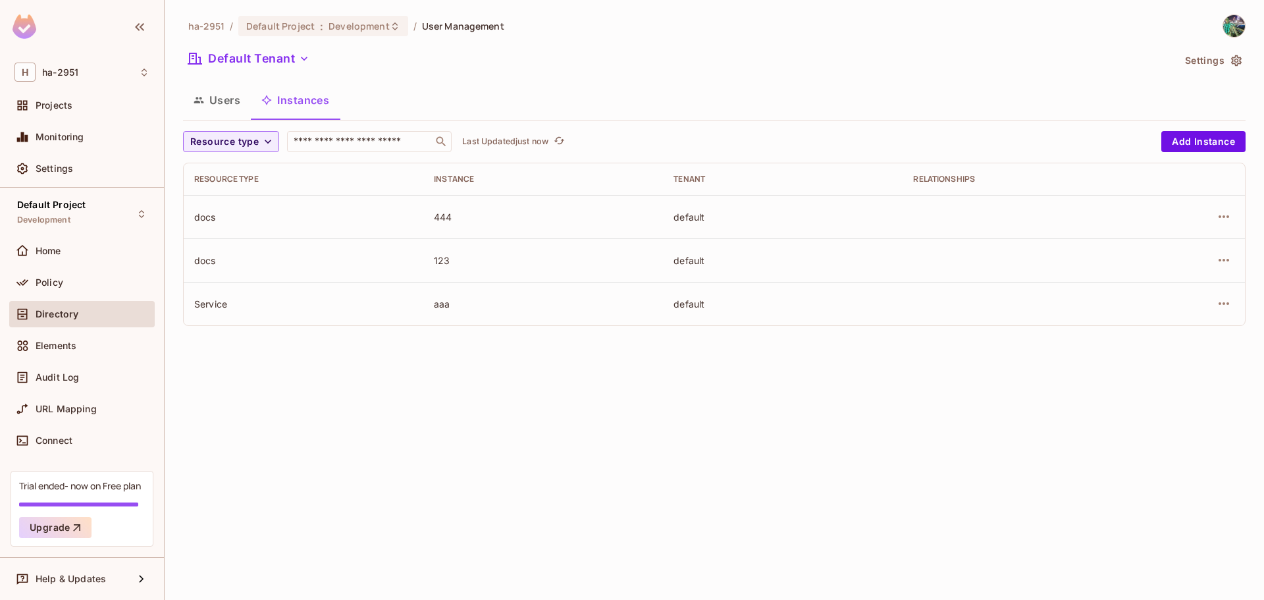
click at [221, 101] on button "Users" at bounding box center [217, 100] width 68 height 33
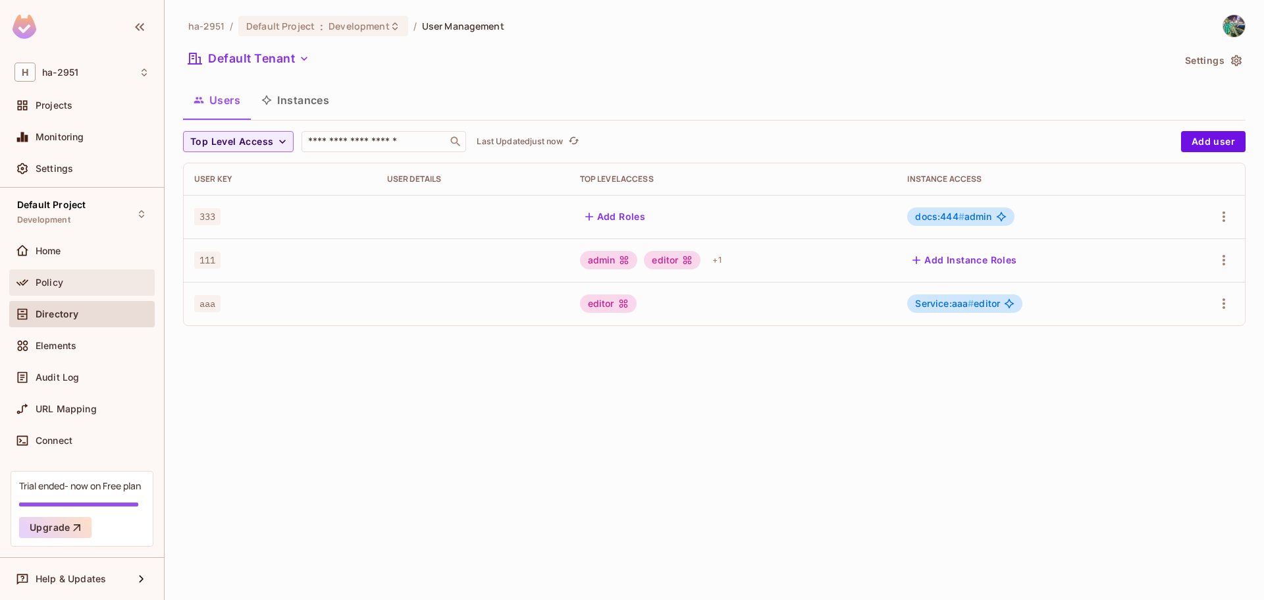
click at [103, 291] on div "Policy" at bounding box center [82, 282] width 146 height 26
